Goal: Navigation & Orientation: Find specific page/section

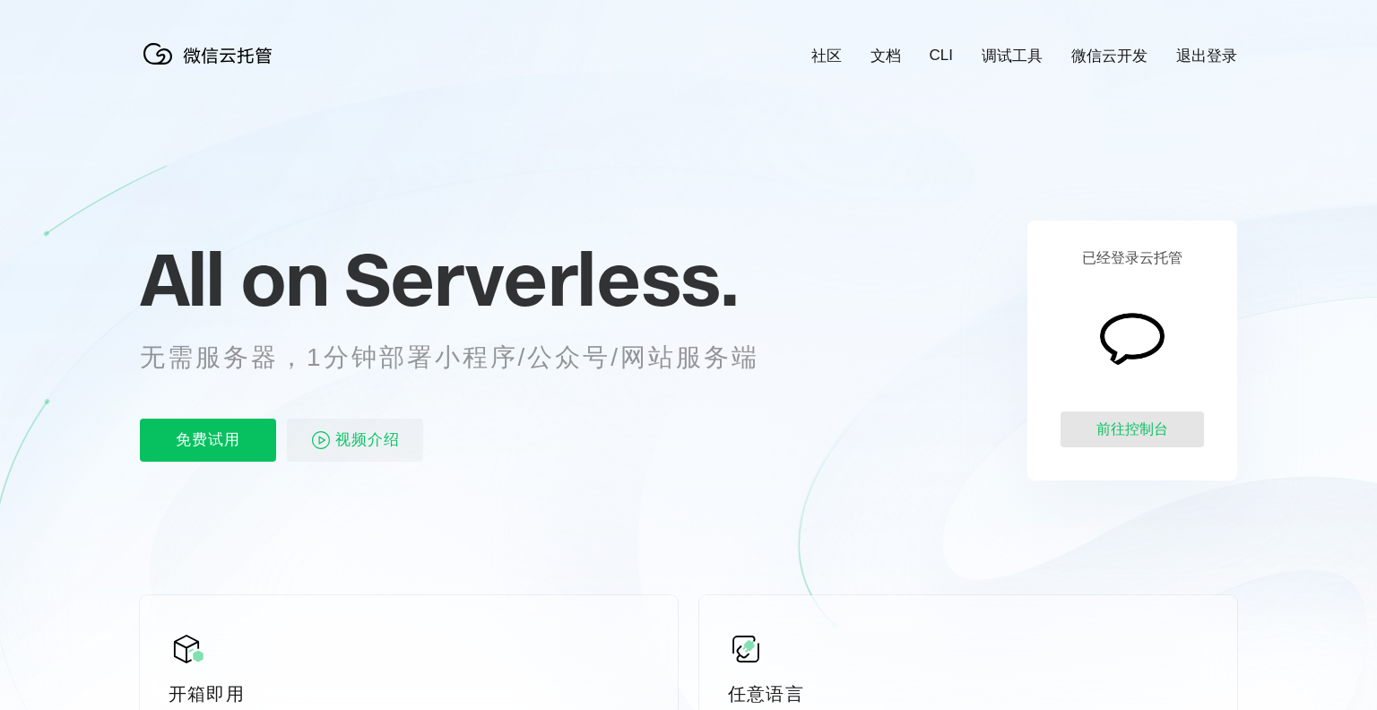
click at [1136, 433] on div "前往控制台" at bounding box center [1131, 429] width 143 height 36
click at [1075, 56] on link "微信云开发" at bounding box center [1109, 56] width 76 height 21
click at [1124, 428] on div "前往控制台" at bounding box center [1131, 429] width 143 height 36
click at [1116, 50] on link "微信云开发" at bounding box center [1109, 56] width 76 height 21
